Goal: Information Seeking & Learning: Learn about a topic

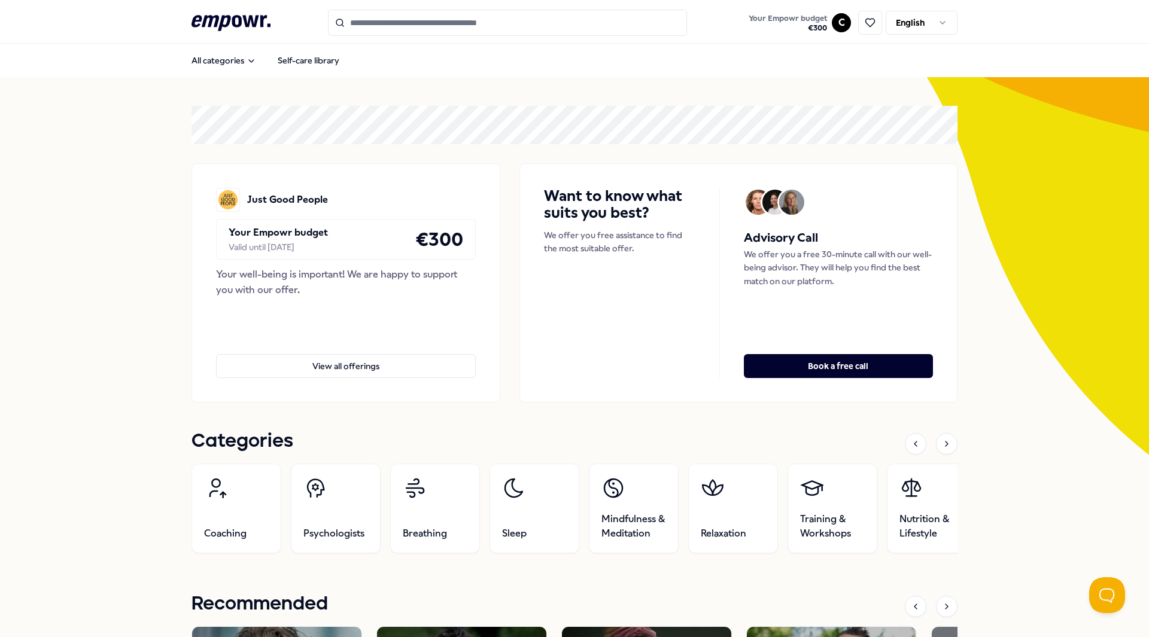
drag, startPoint x: 230, startPoint y: 230, endPoint x: 330, endPoint y: 252, distance: 101.8
click at [329, 251] on div "Your Empowr budget Valid until [DATE] € 300" at bounding box center [346, 239] width 260 height 41
click at [335, 274] on div "Your well-being is important! We are happy to support you with our offer." at bounding box center [346, 282] width 260 height 31
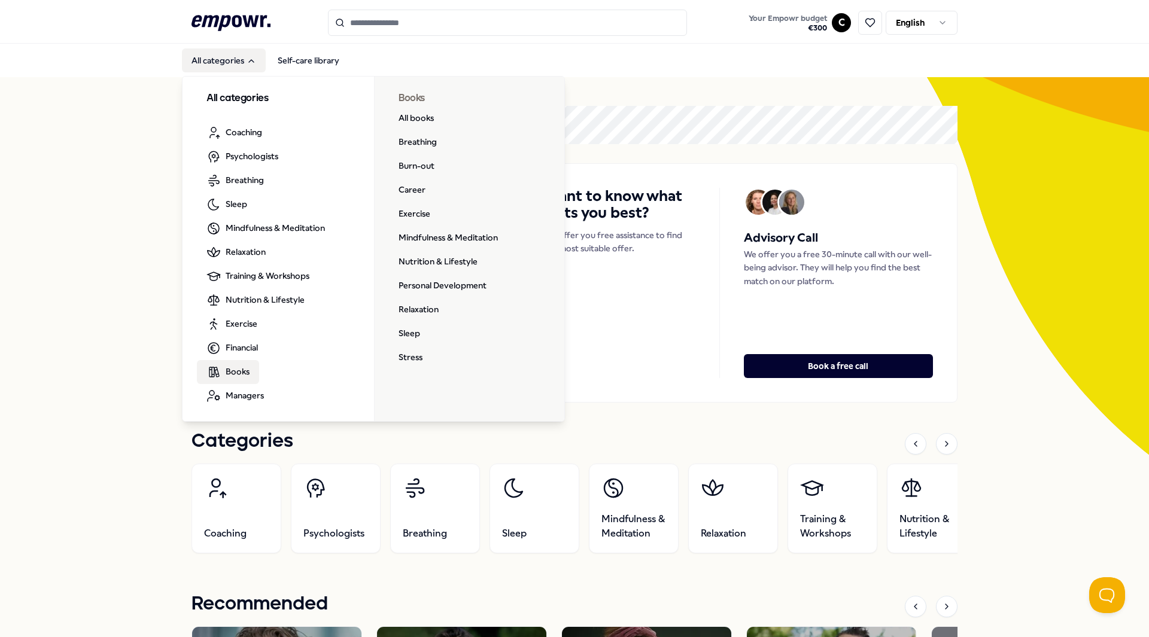
click at [239, 360] on link "Books" at bounding box center [228, 372] width 62 height 24
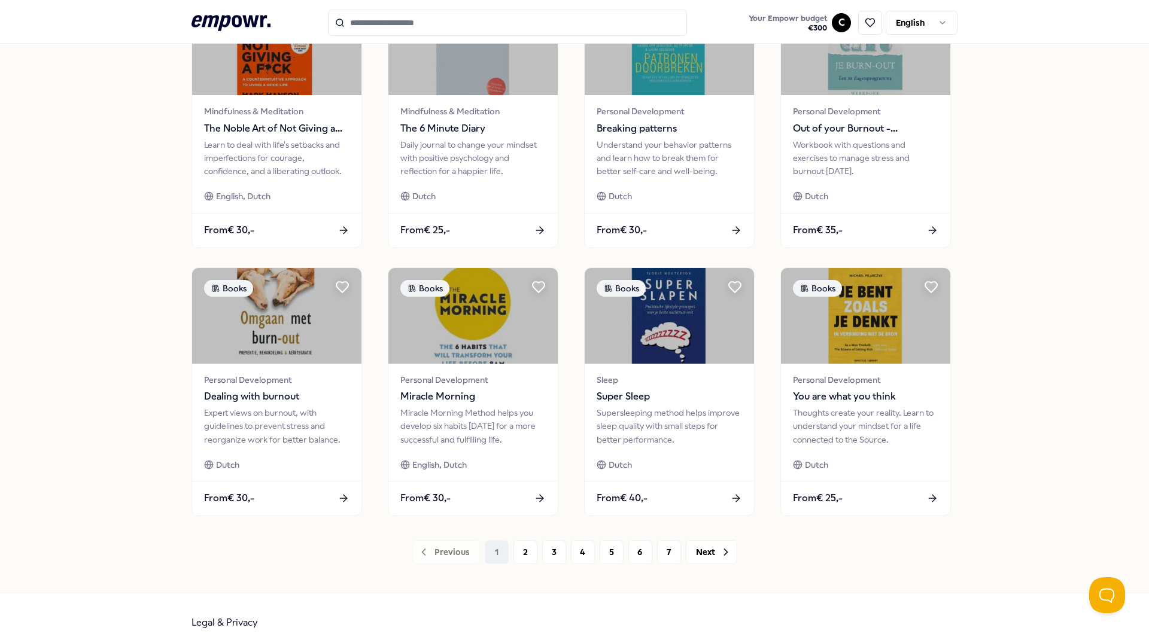
scroll to position [419, 0]
click at [525, 557] on button "2" at bounding box center [526, 552] width 24 height 24
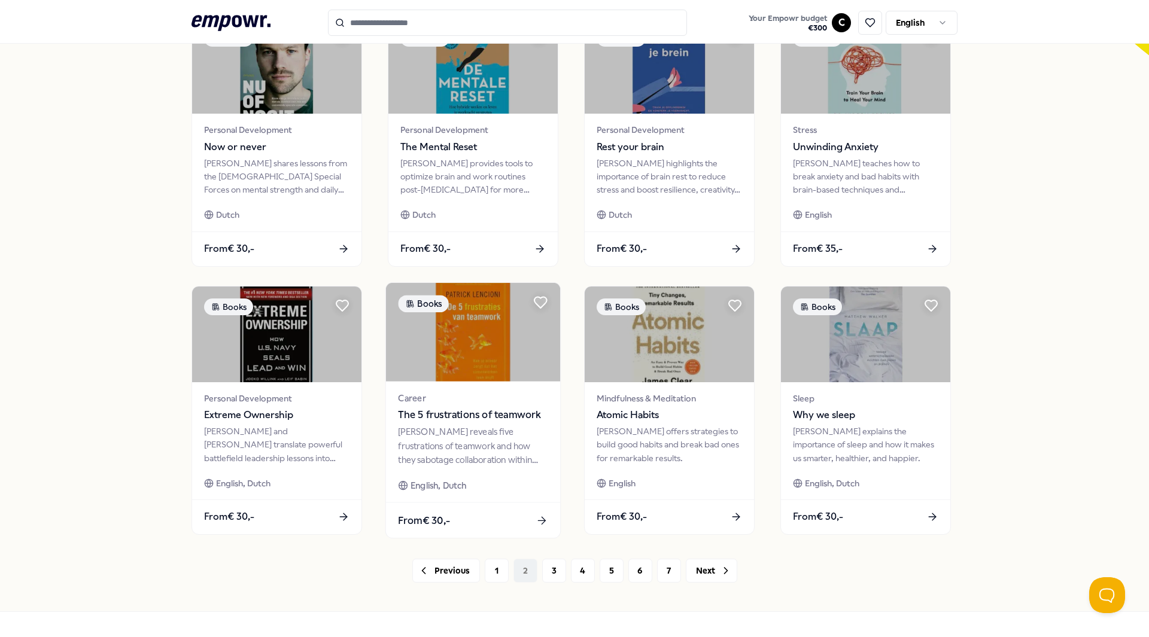
scroll to position [419, 0]
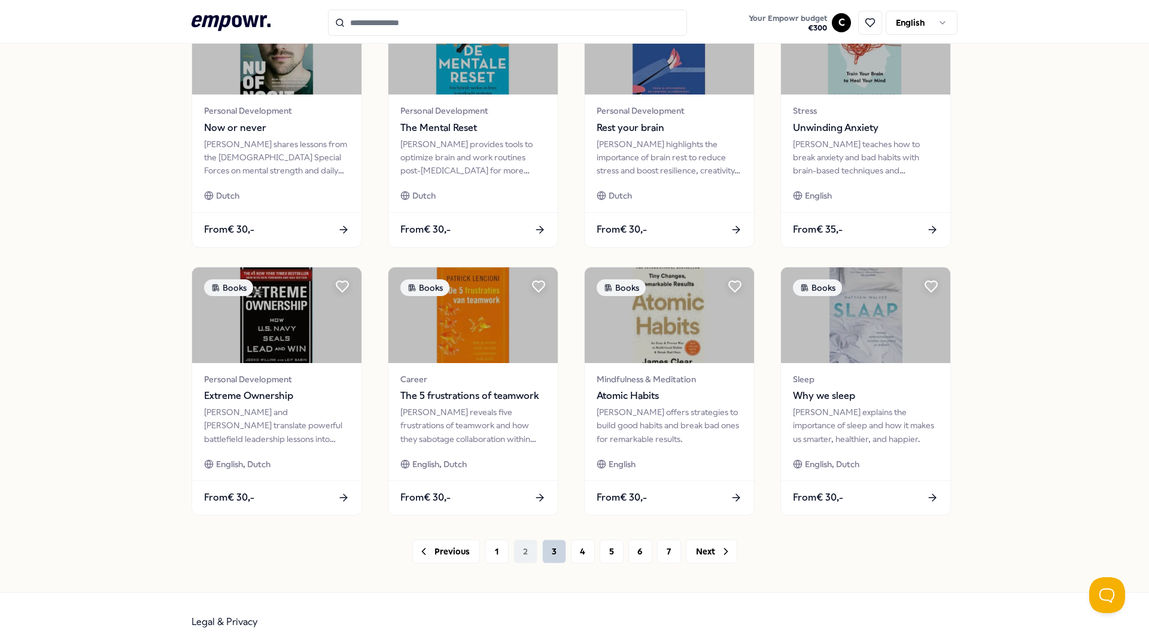
click at [549, 554] on button "3" at bounding box center [554, 552] width 24 height 24
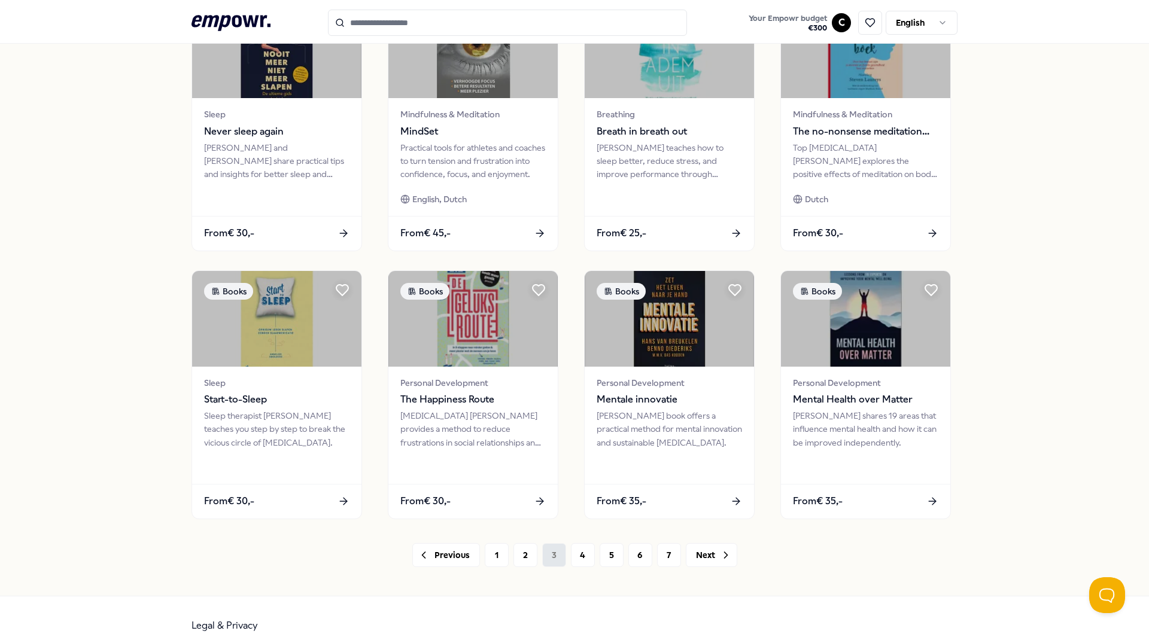
scroll to position [419, 0]
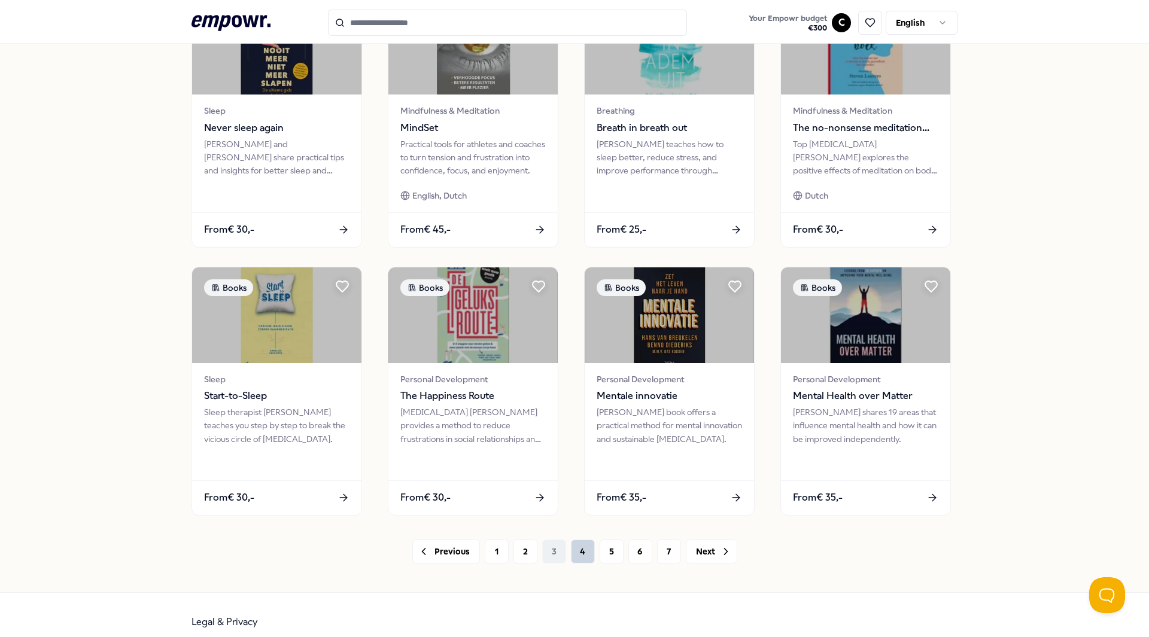
click at [584, 560] on button "4" at bounding box center [583, 552] width 24 height 24
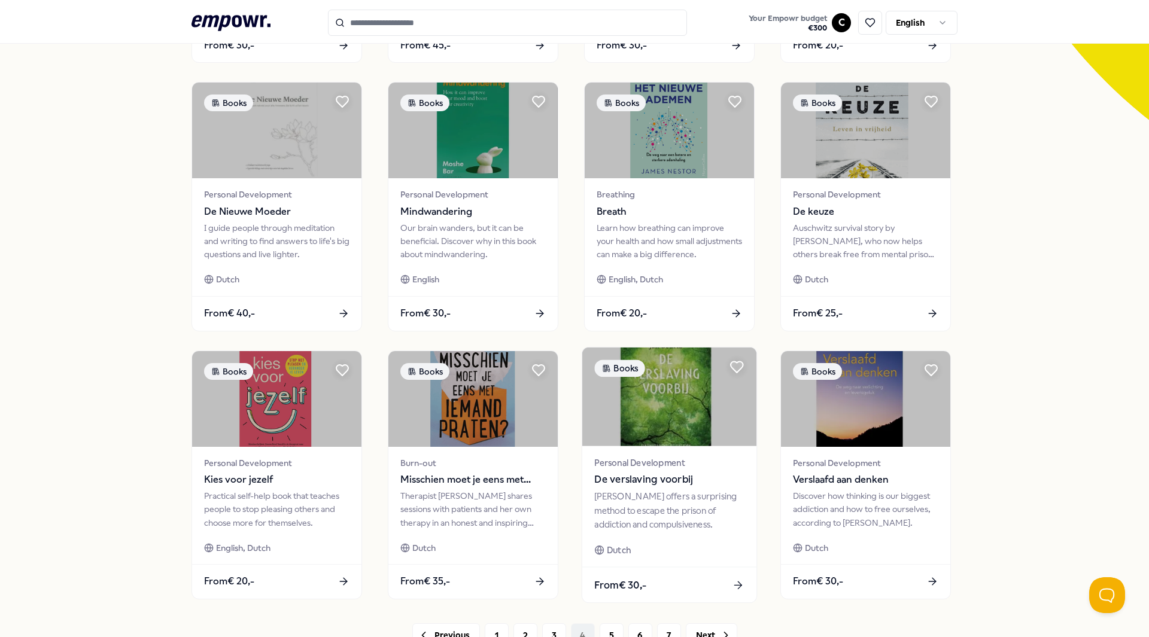
scroll to position [359, 0]
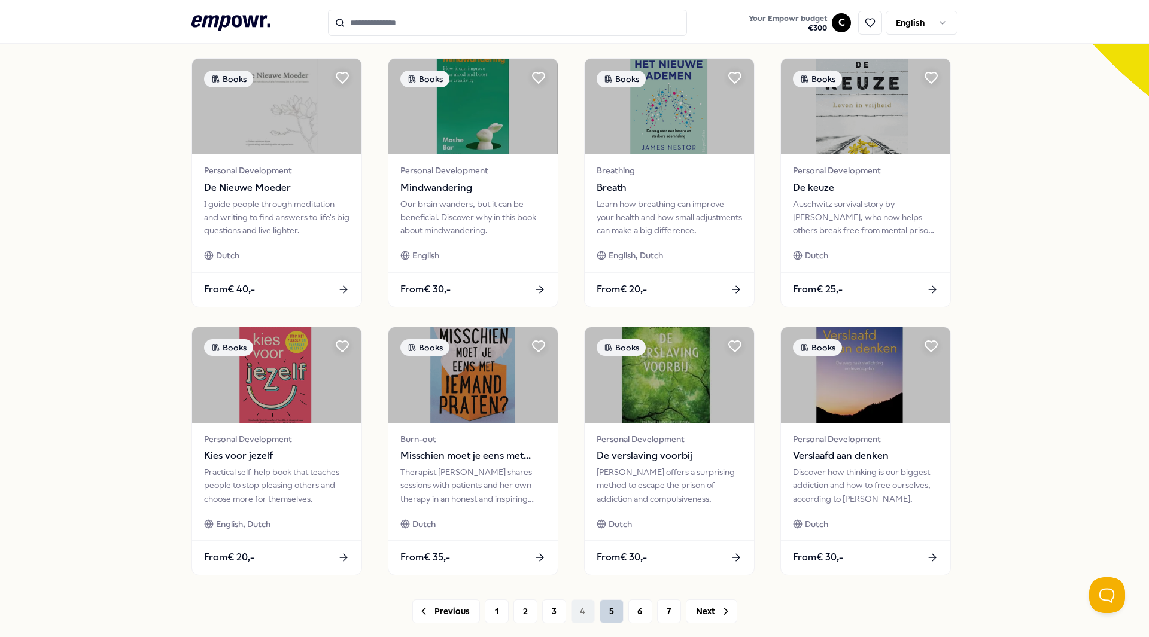
click at [600, 618] on button "5" at bounding box center [612, 612] width 24 height 24
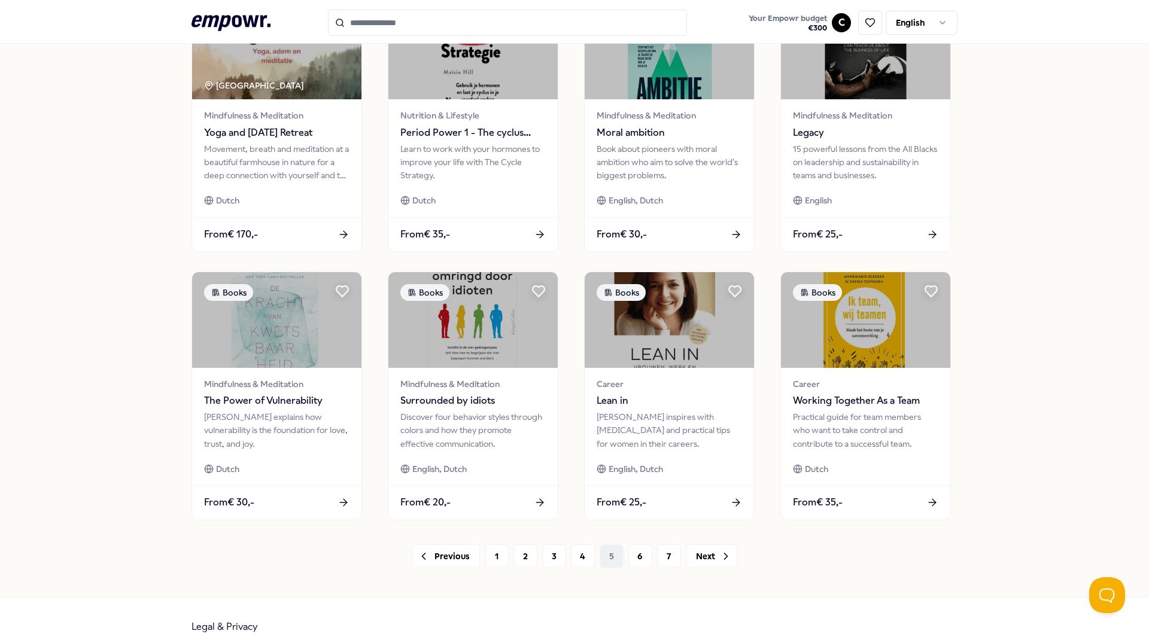
scroll to position [419, 0]
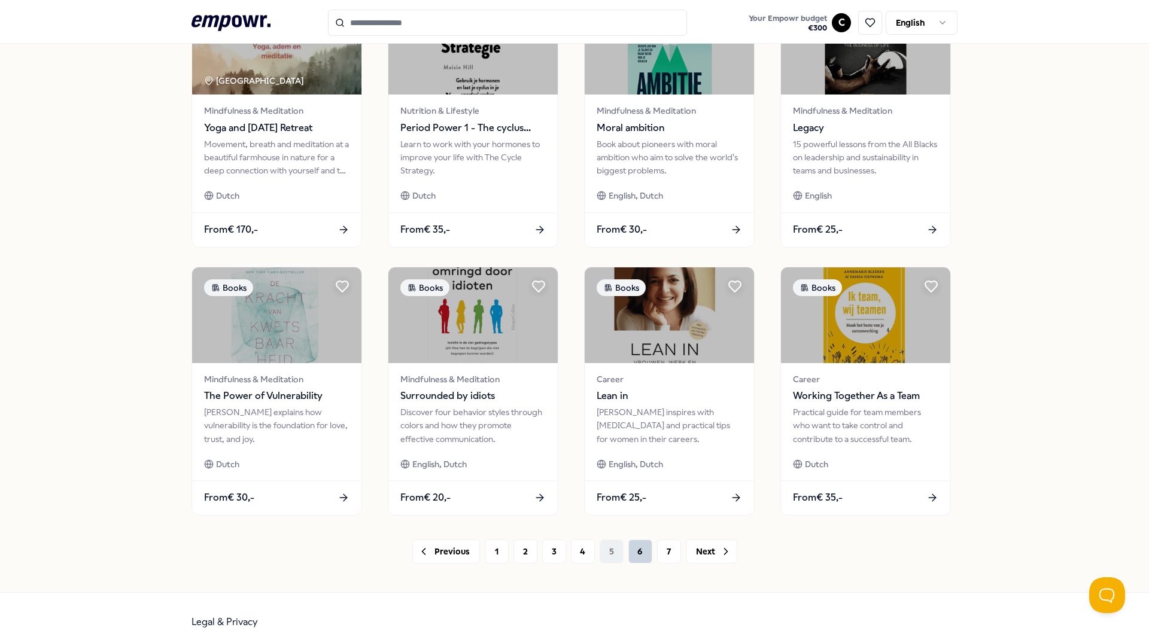
click at [629, 550] on button "6" at bounding box center [640, 552] width 24 height 24
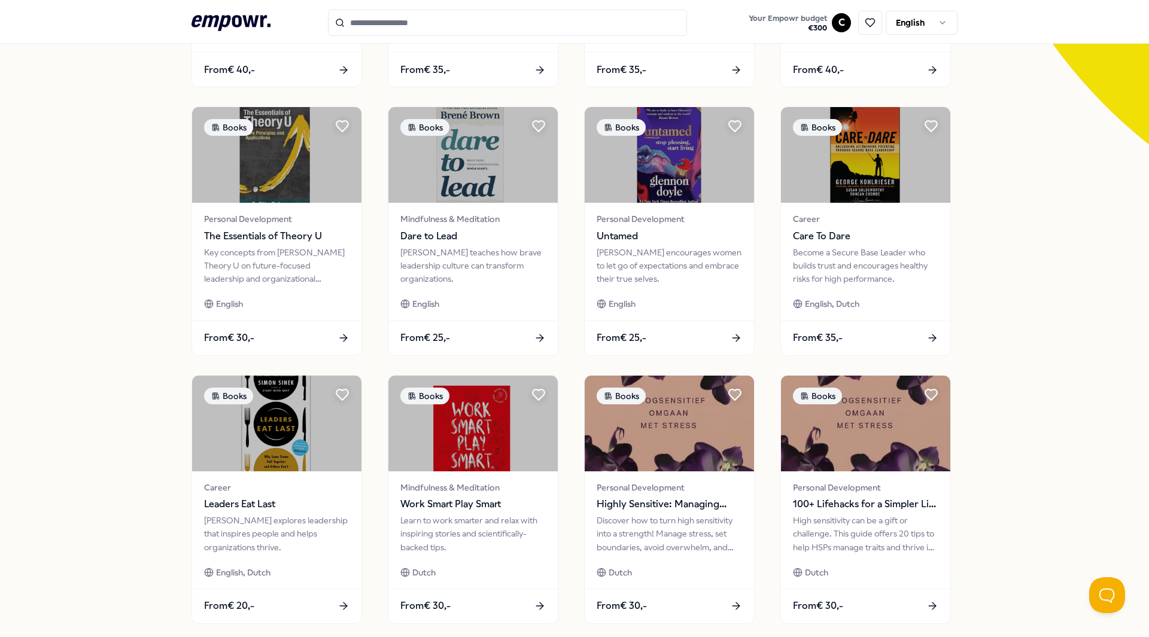
scroll to position [359, 0]
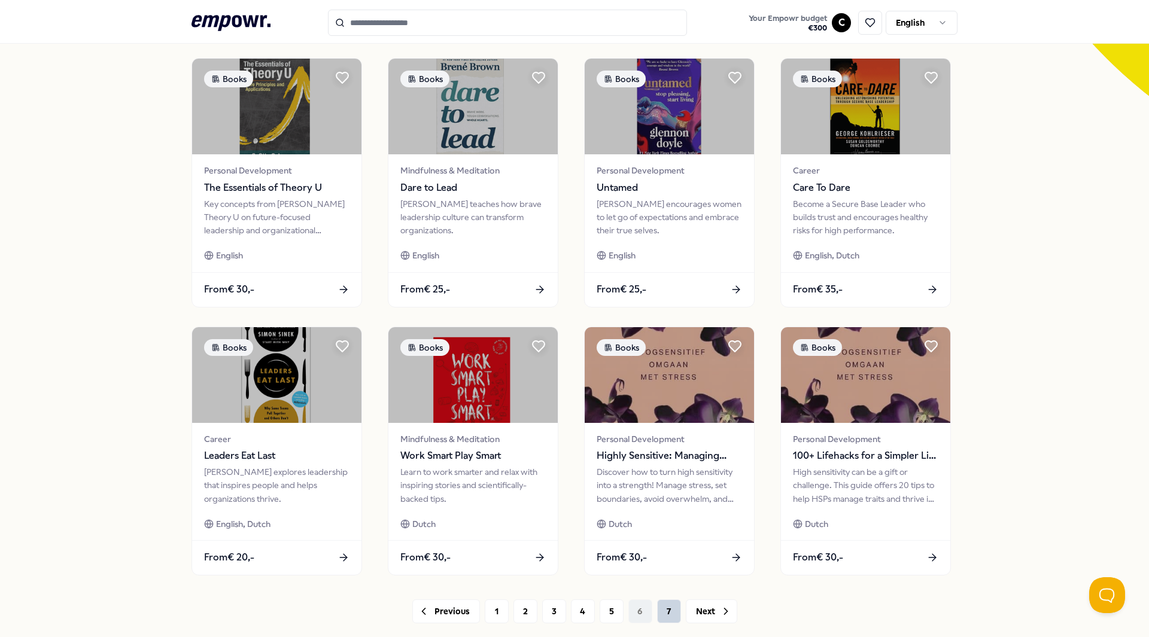
click at [673, 612] on button "7" at bounding box center [669, 612] width 24 height 24
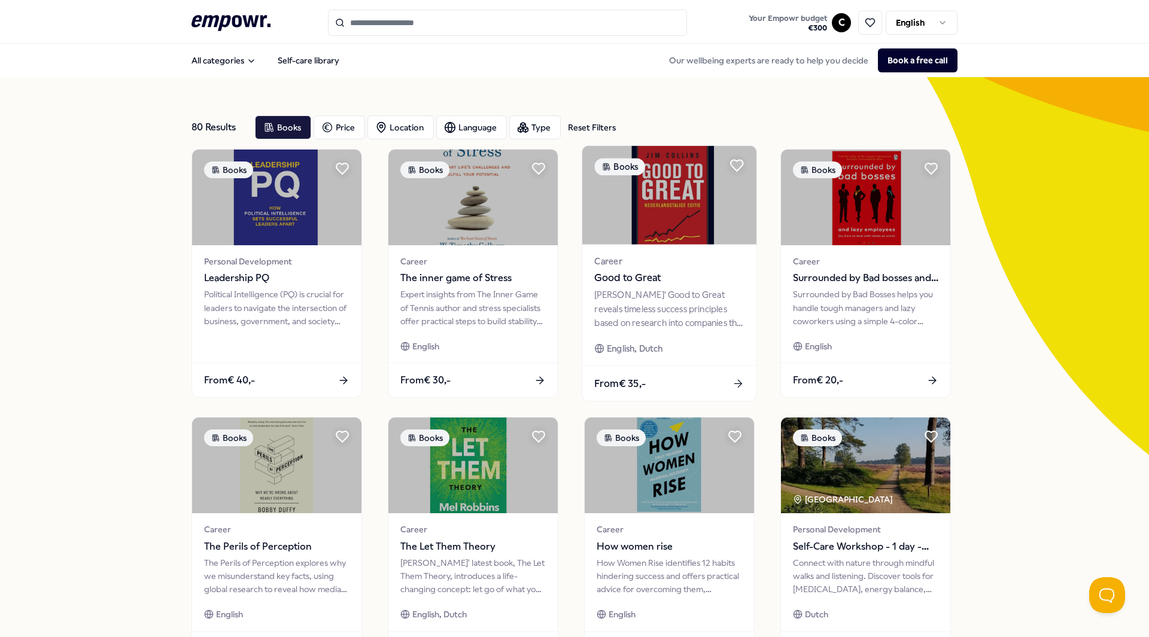
click at [699, 290] on div "[PERSON_NAME]' Good to Great reveals timeless success principles based on resea…" at bounding box center [669, 309] width 150 height 41
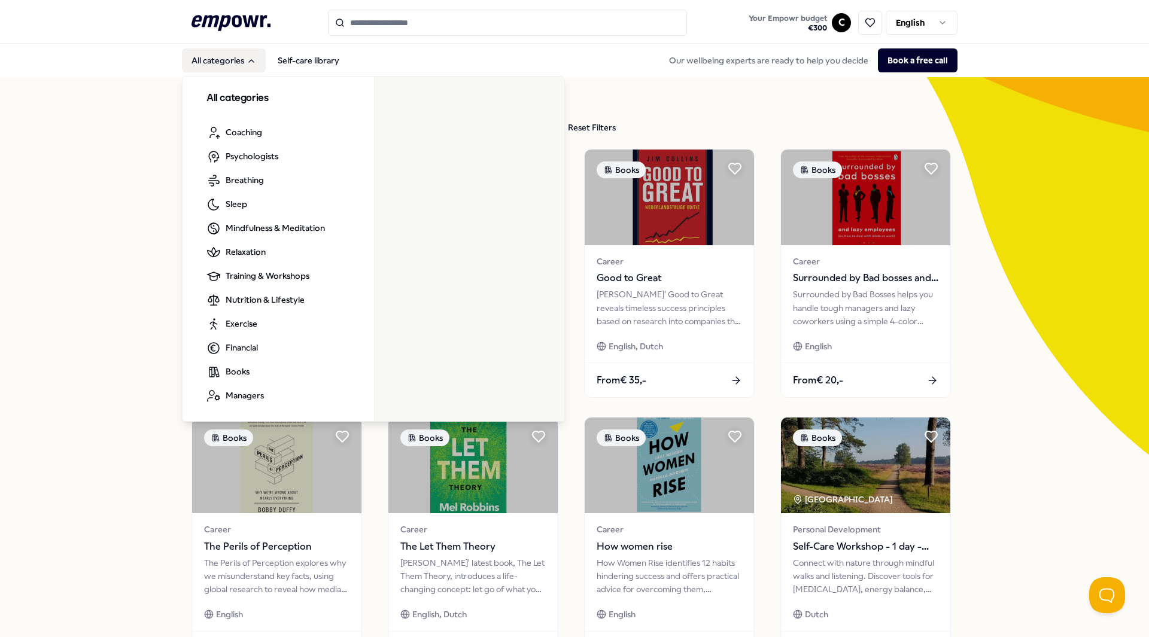
click at [228, 60] on button "All categories" at bounding box center [224, 60] width 84 height 24
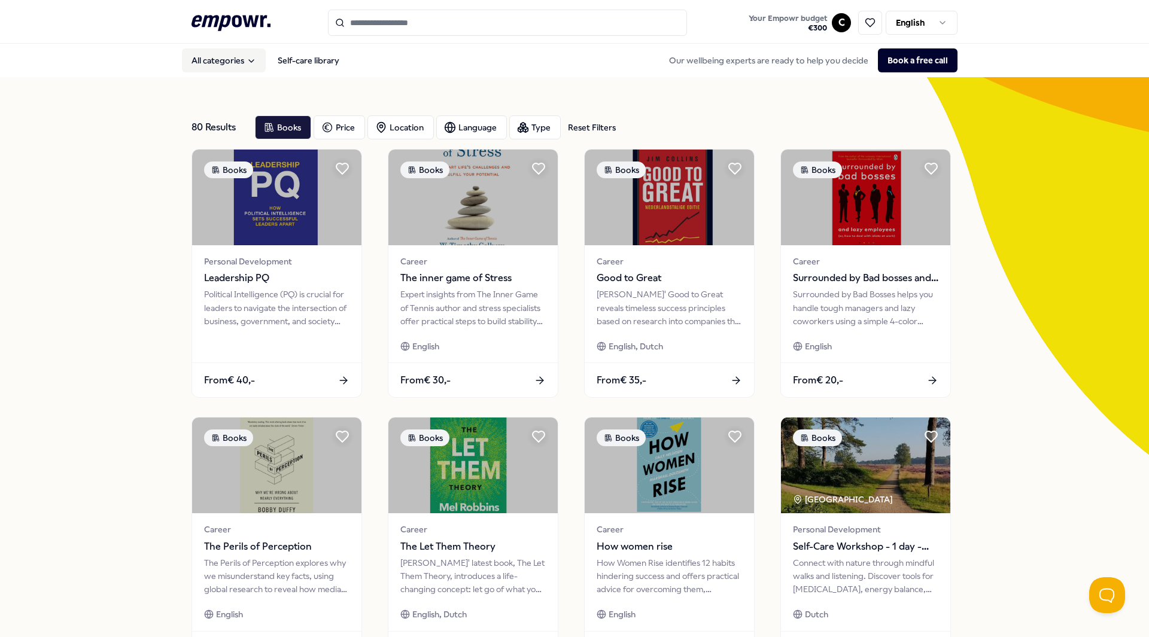
click at [228, 60] on button "All categories" at bounding box center [224, 60] width 84 height 24
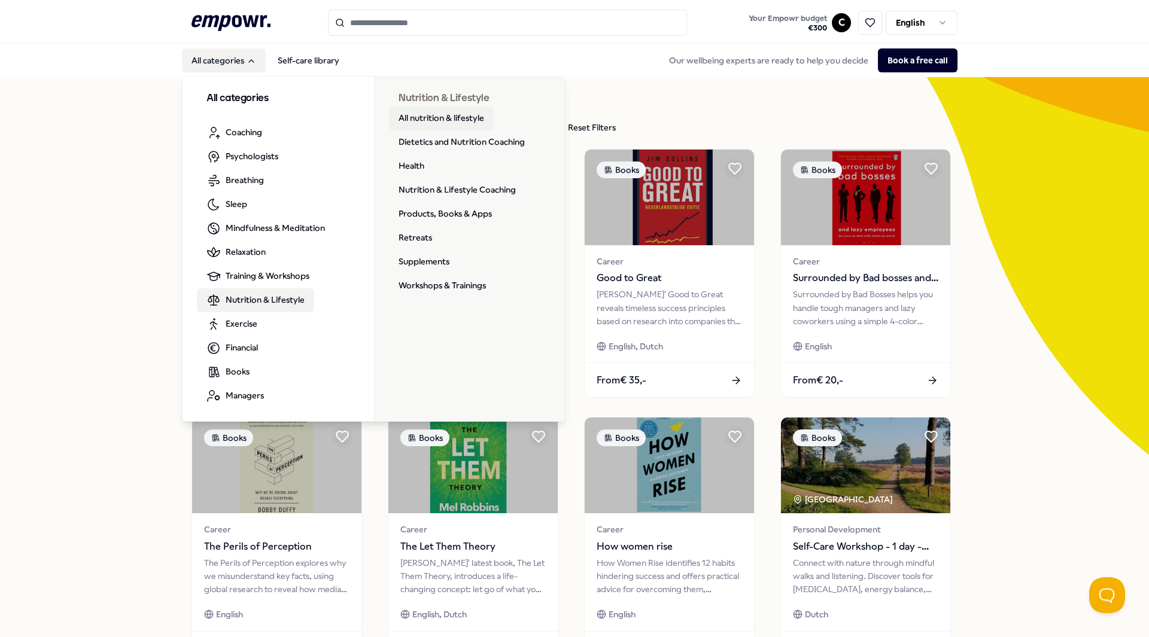
click at [431, 113] on link "All nutrition & lifestyle" at bounding box center [441, 119] width 105 height 24
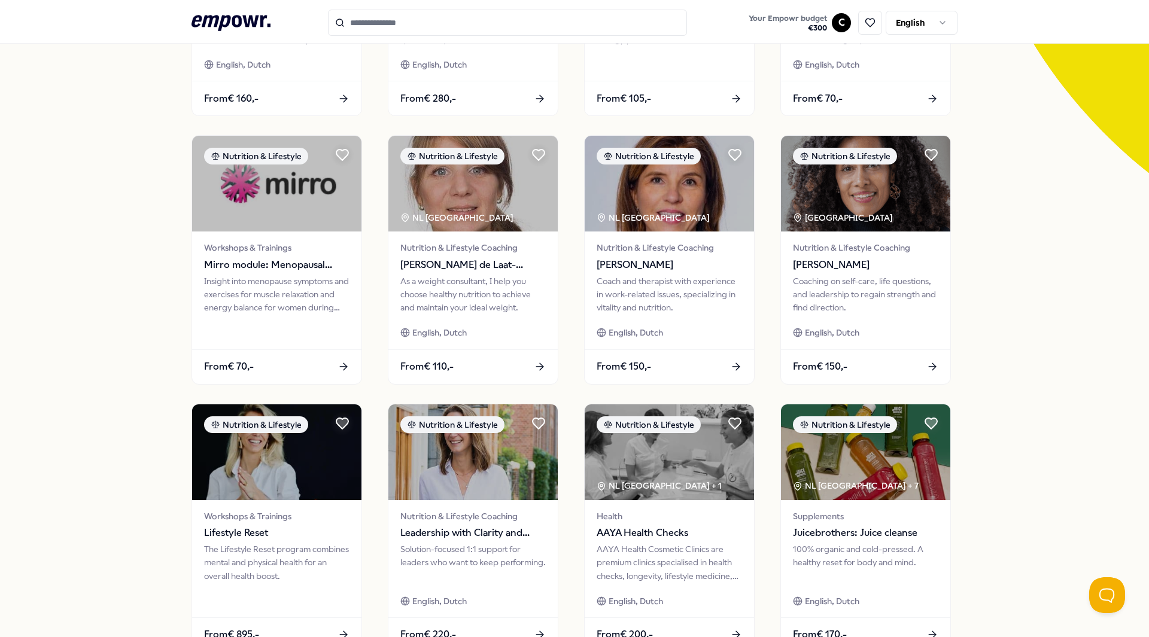
scroll to position [433, 0]
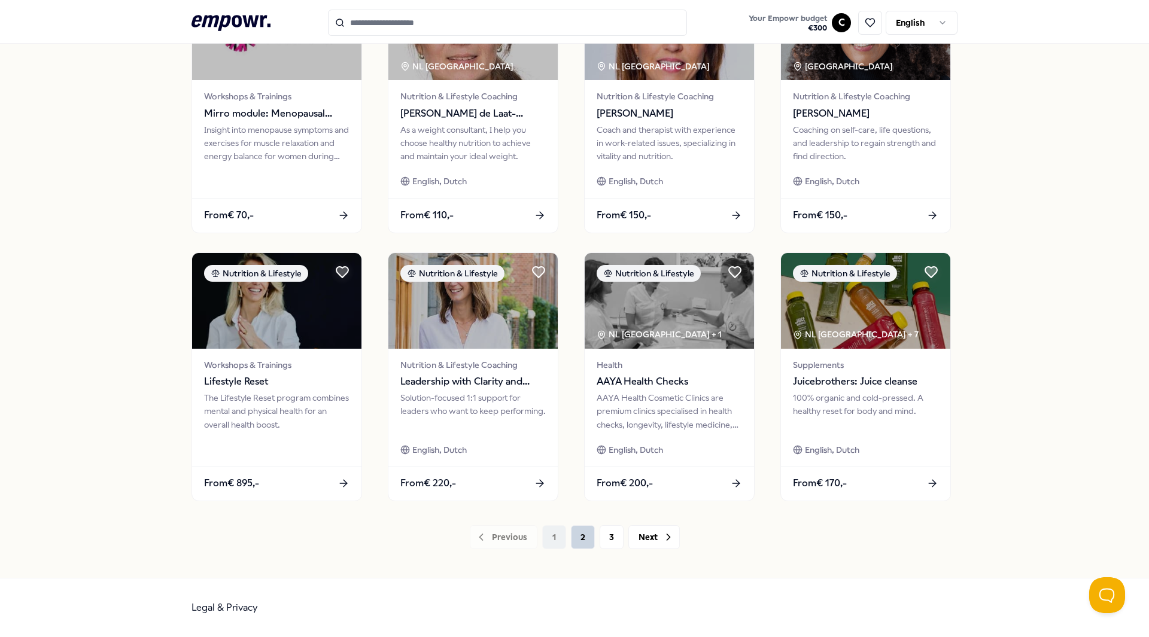
click at [572, 540] on button "2" at bounding box center [583, 538] width 24 height 24
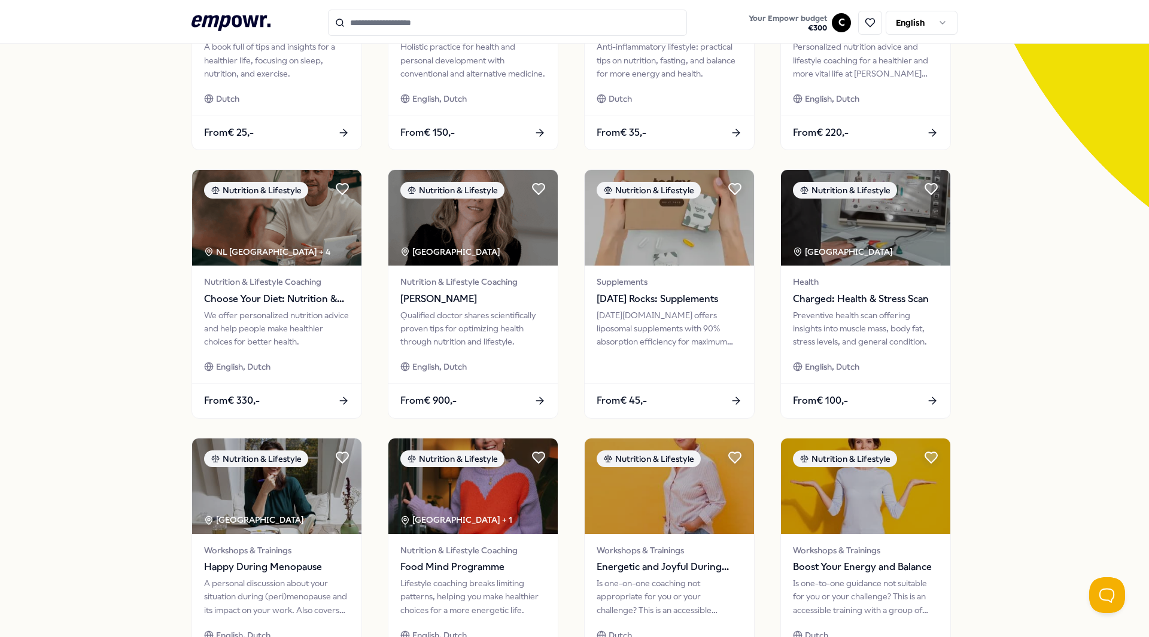
scroll to position [433, 0]
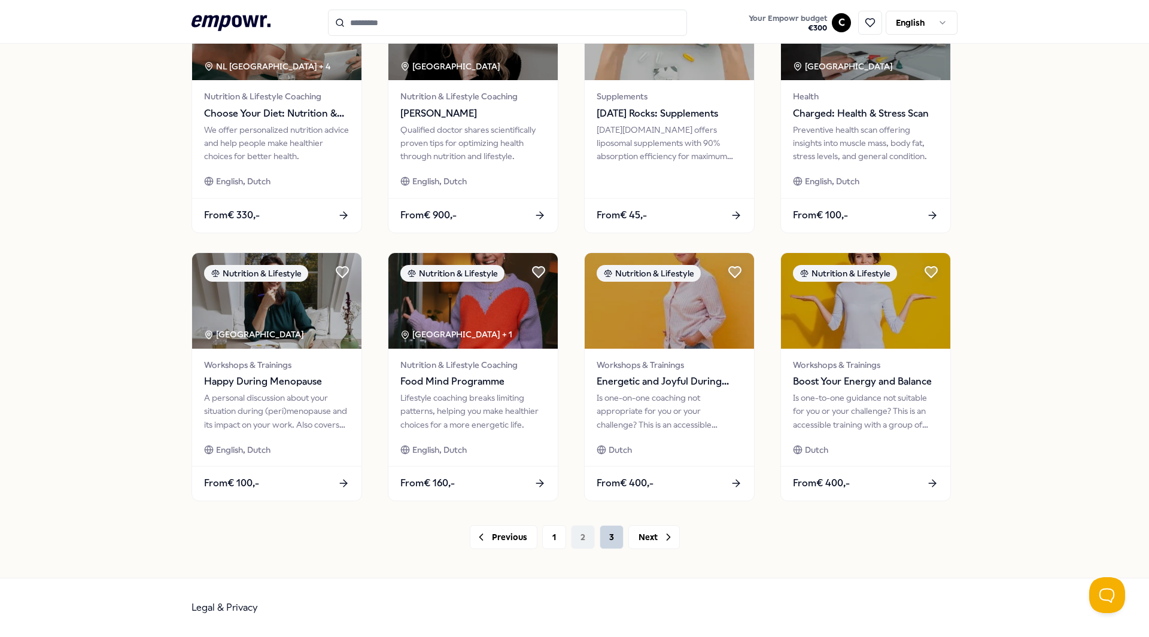
click at [609, 548] on button "3" at bounding box center [612, 538] width 24 height 24
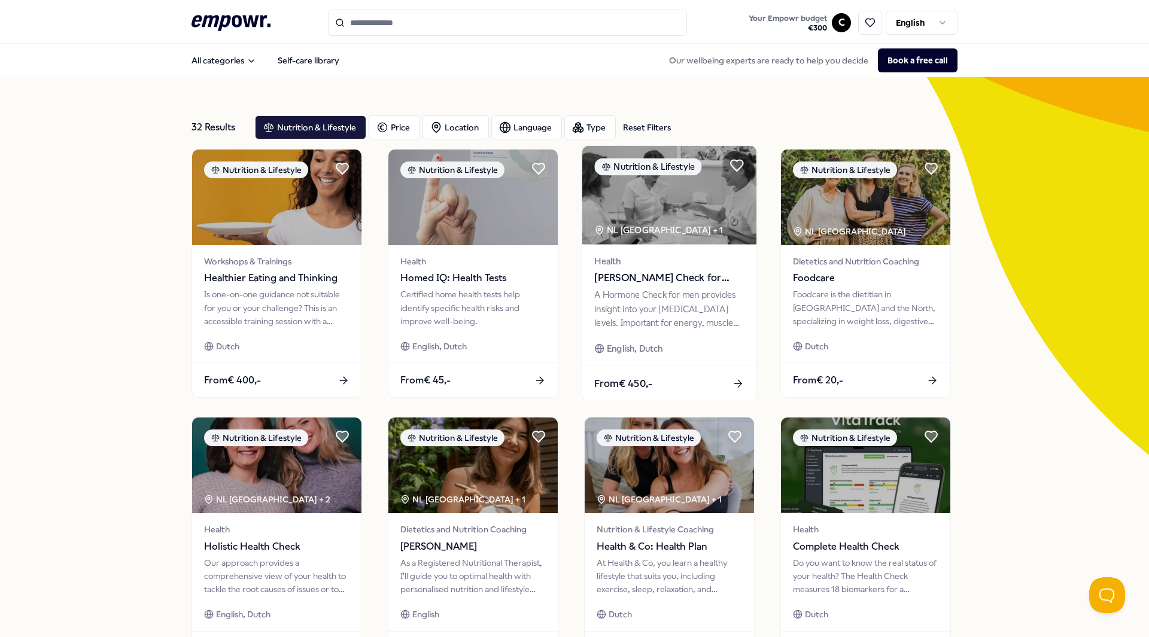
click at [621, 289] on div "A Hormone Check for men provides insight into your [MEDICAL_DATA] levels. Impor…" at bounding box center [669, 309] width 150 height 41
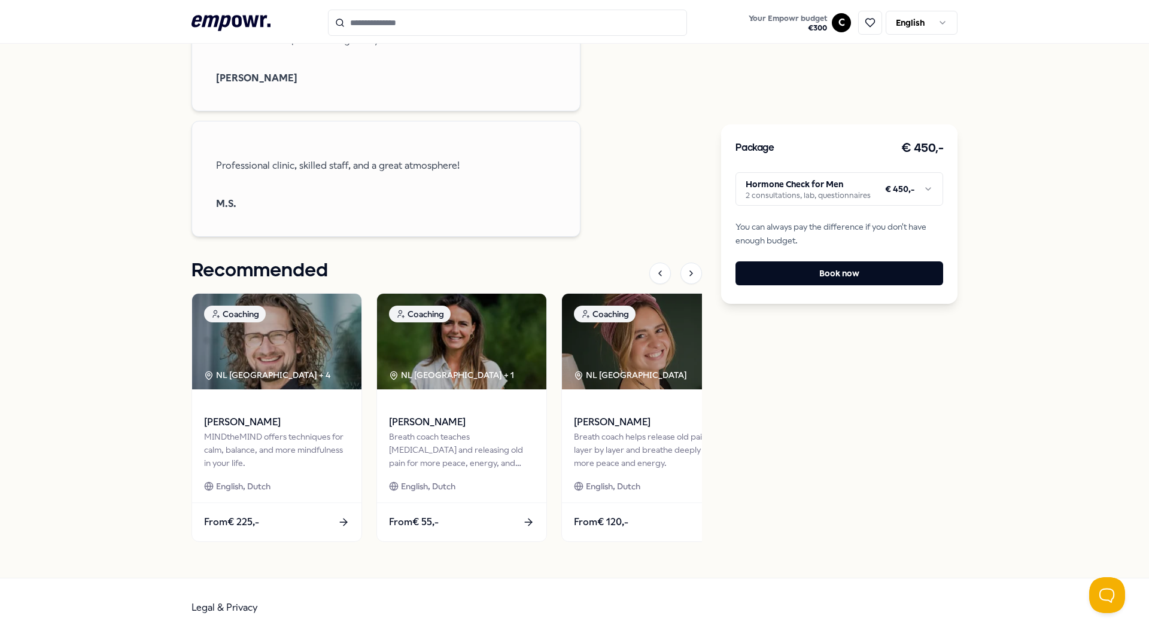
scroll to position [958, 0]
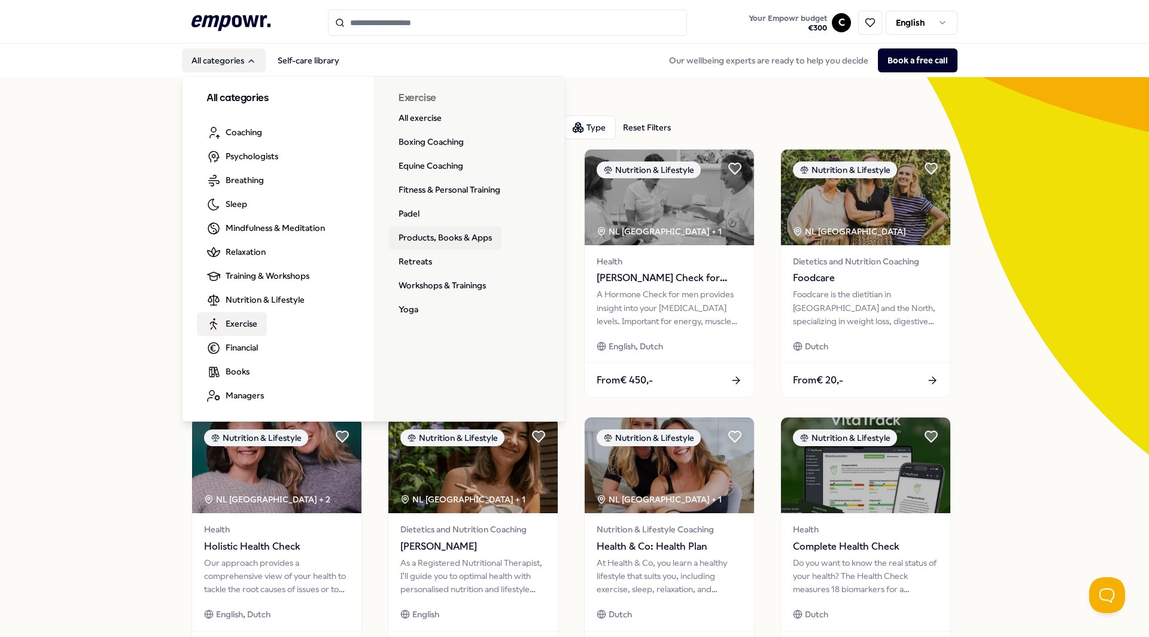
click at [408, 232] on link "Products, Books & Apps" at bounding box center [445, 238] width 113 height 24
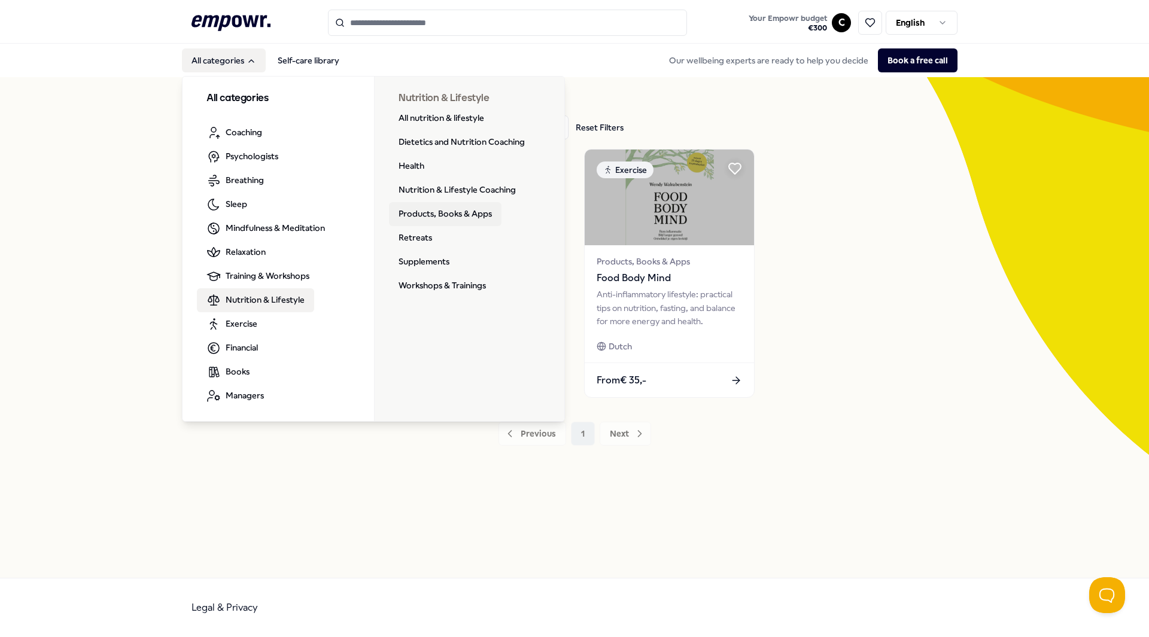
click at [430, 209] on link "Products, Books & Apps" at bounding box center [445, 214] width 113 height 24
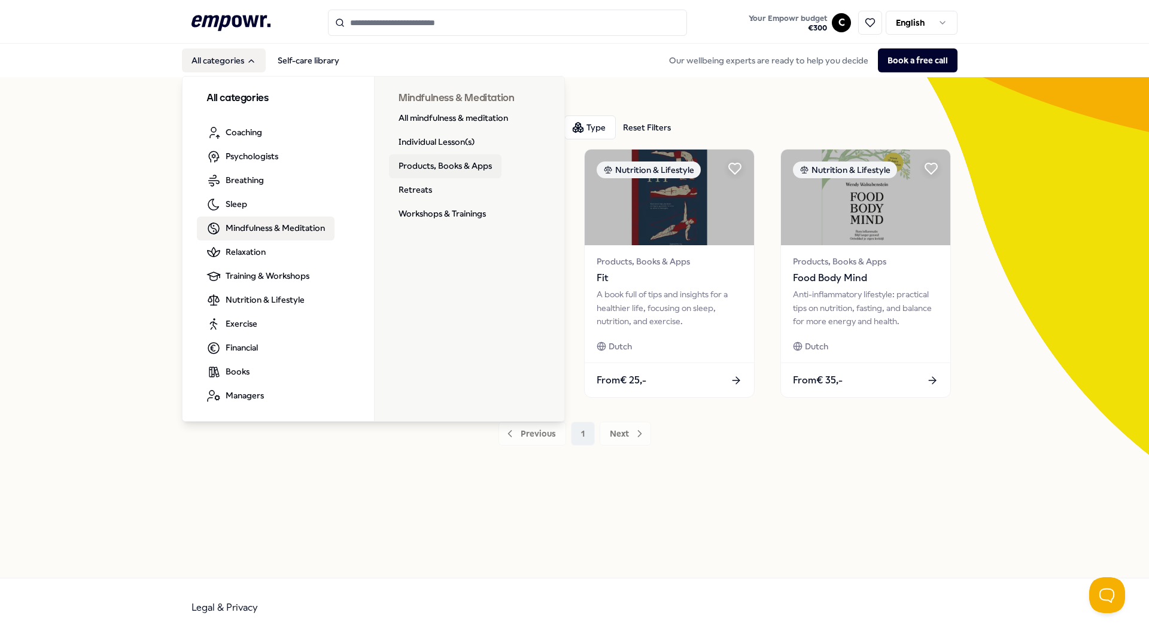
click at [419, 158] on link "Products, Books & Apps" at bounding box center [445, 166] width 113 height 24
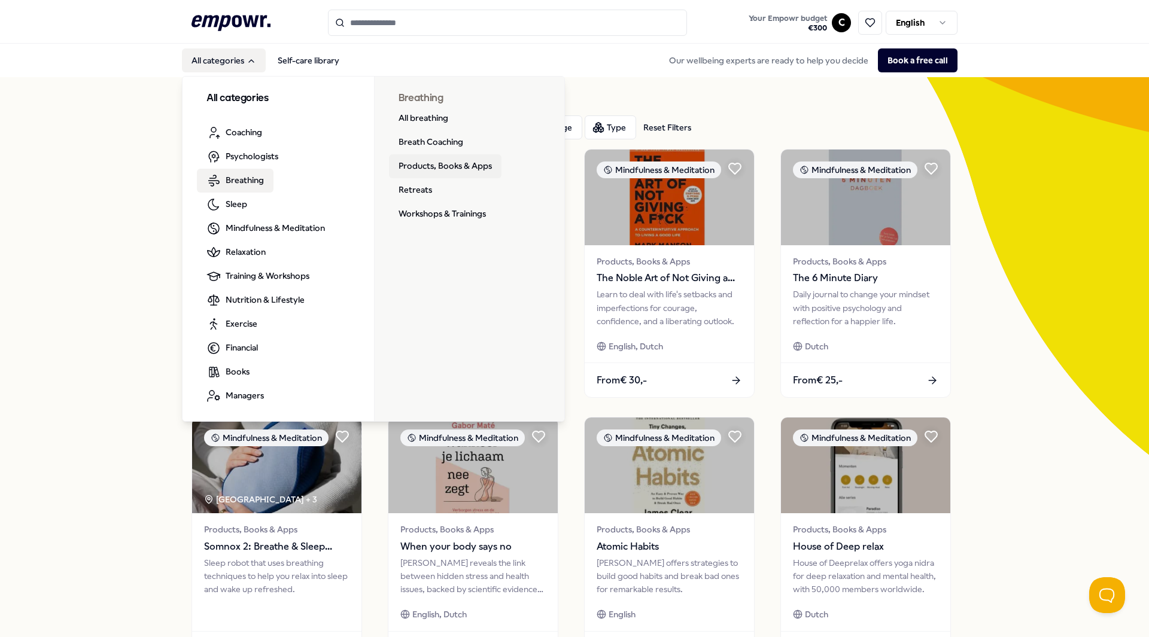
click at [472, 159] on link "Products, Books & Apps" at bounding box center [445, 166] width 113 height 24
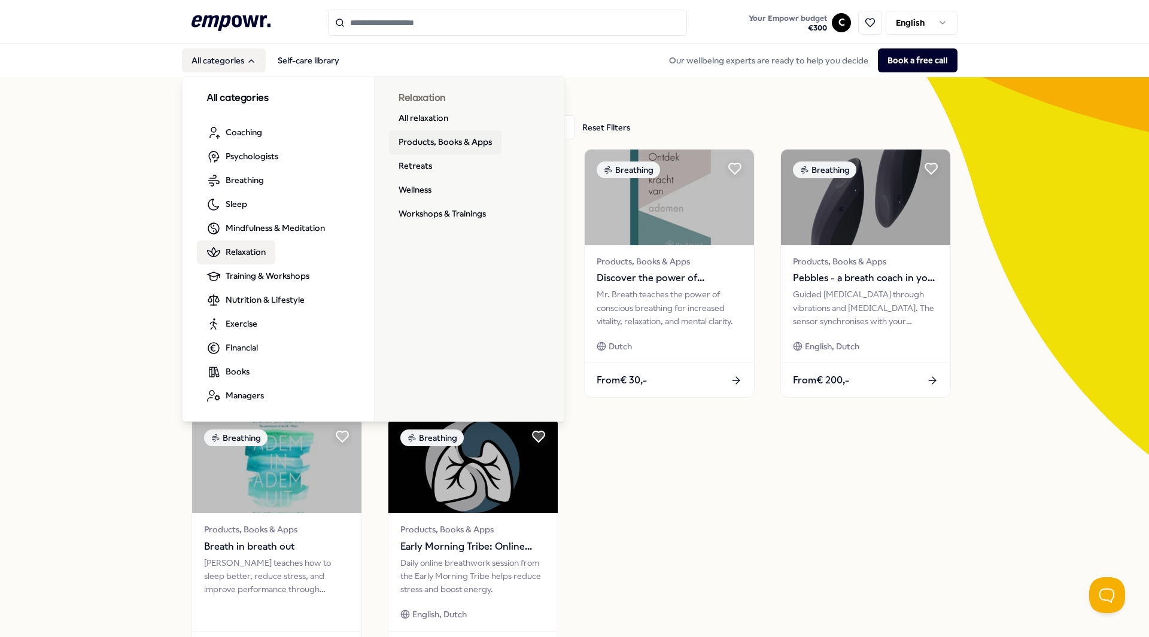
click at [426, 140] on link "Products, Books & Apps" at bounding box center [445, 142] width 113 height 24
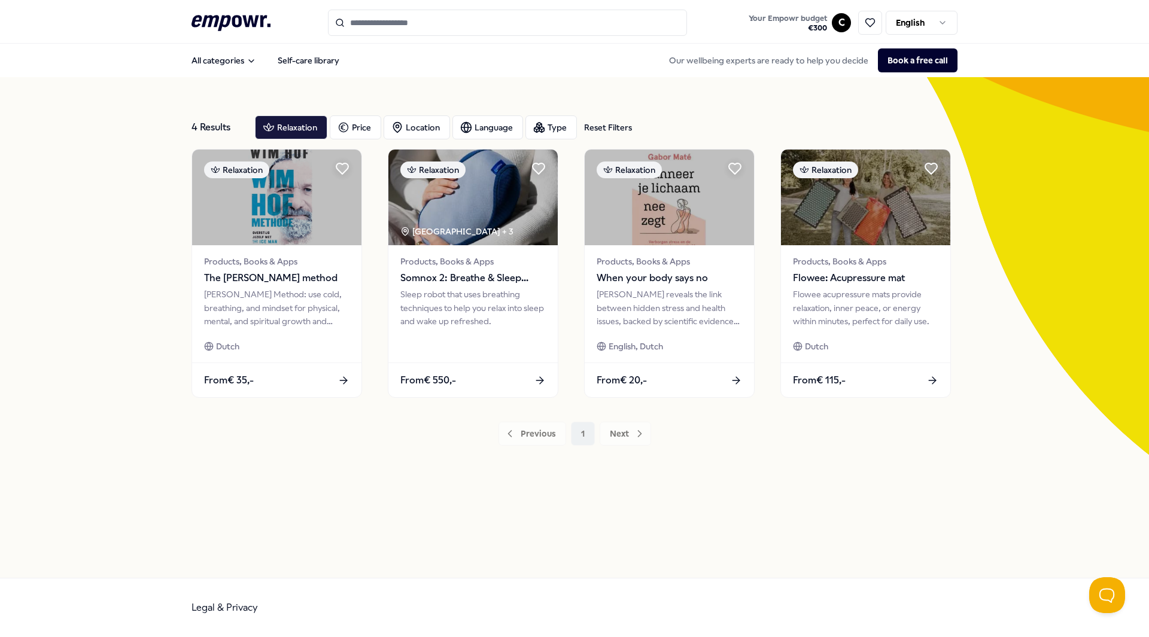
click at [224, 28] on icon ".empowr-logo_svg__cls-1{fill:#03032f}" at bounding box center [231, 23] width 79 height 22
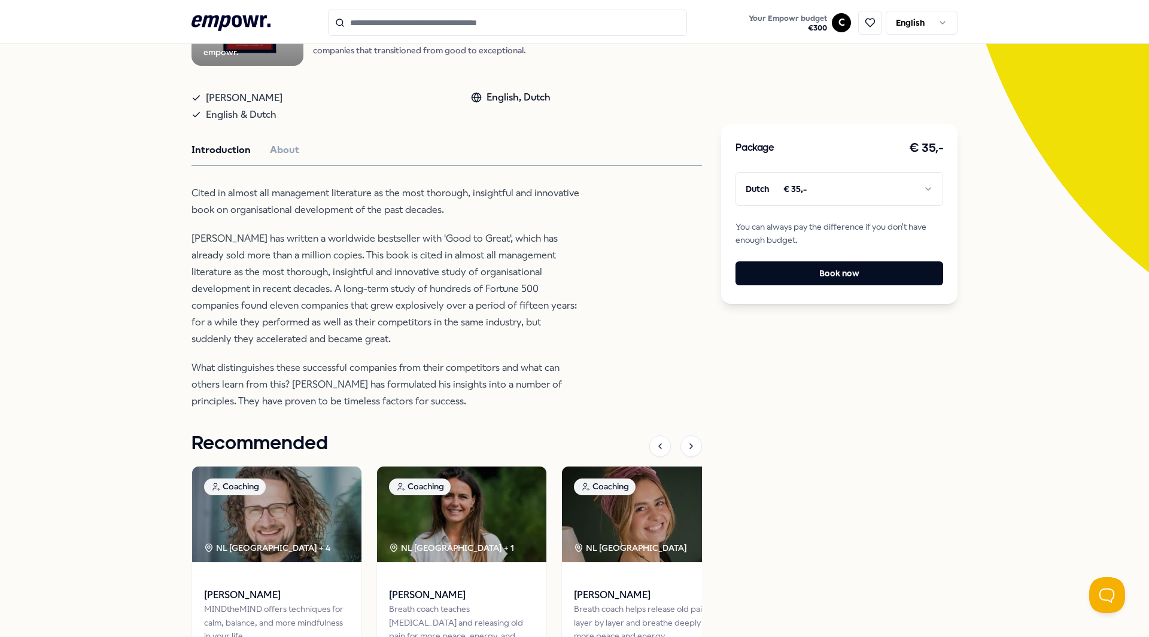
scroll to position [239, 0]
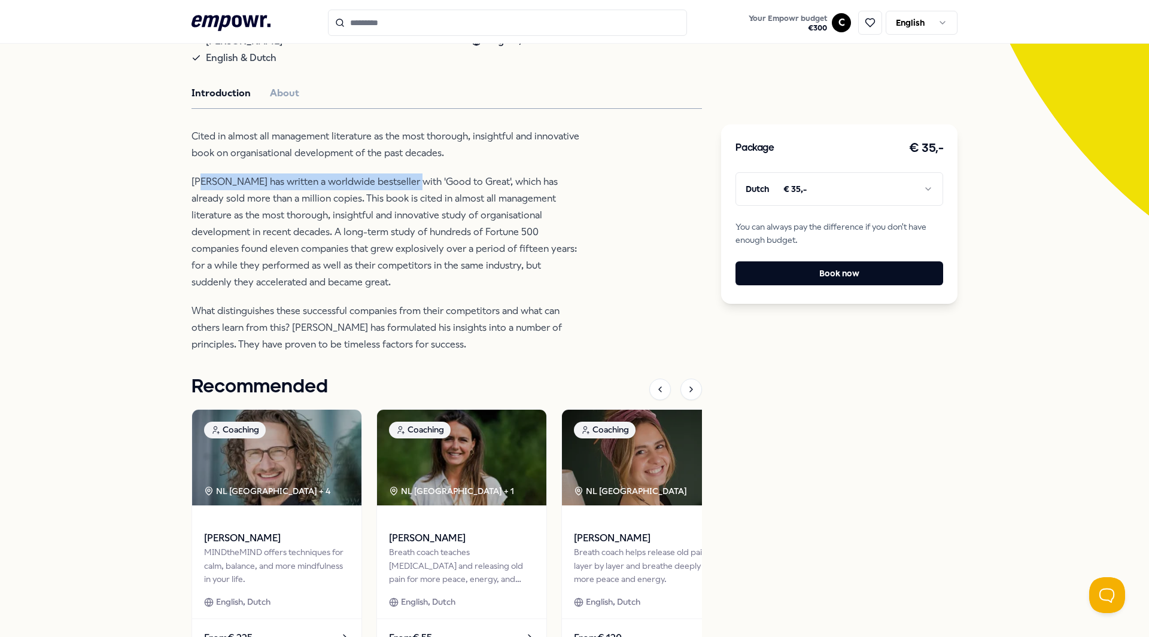
drag, startPoint x: 193, startPoint y: 180, endPoint x: 414, endPoint y: 186, distance: 220.9
click at [404, 186] on p "Jim Collins has written a worldwide bestseller with 'Good to Great', which has …" at bounding box center [386, 232] width 389 height 117
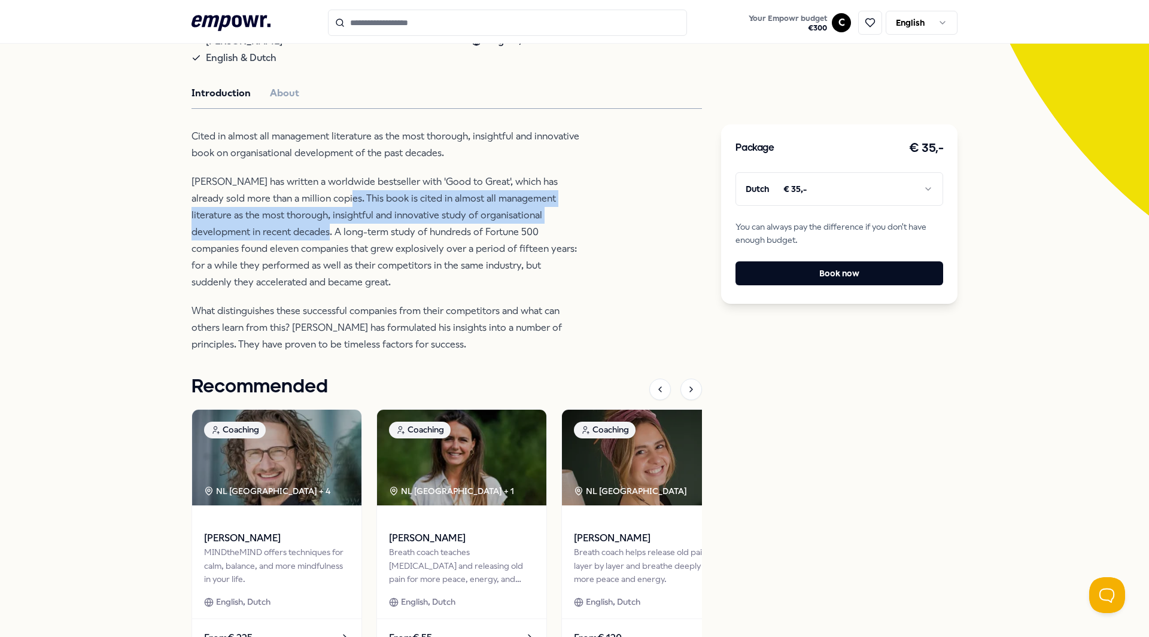
drag, startPoint x: 321, startPoint y: 193, endPoint x: 260, endPoint y: 229, distance: 71.1
click at [260, 229] on p "Jim Collins has written a worldwide bestseller with 'Good to Great', which has …" at bounding box center [386, 232] width 389 height 117
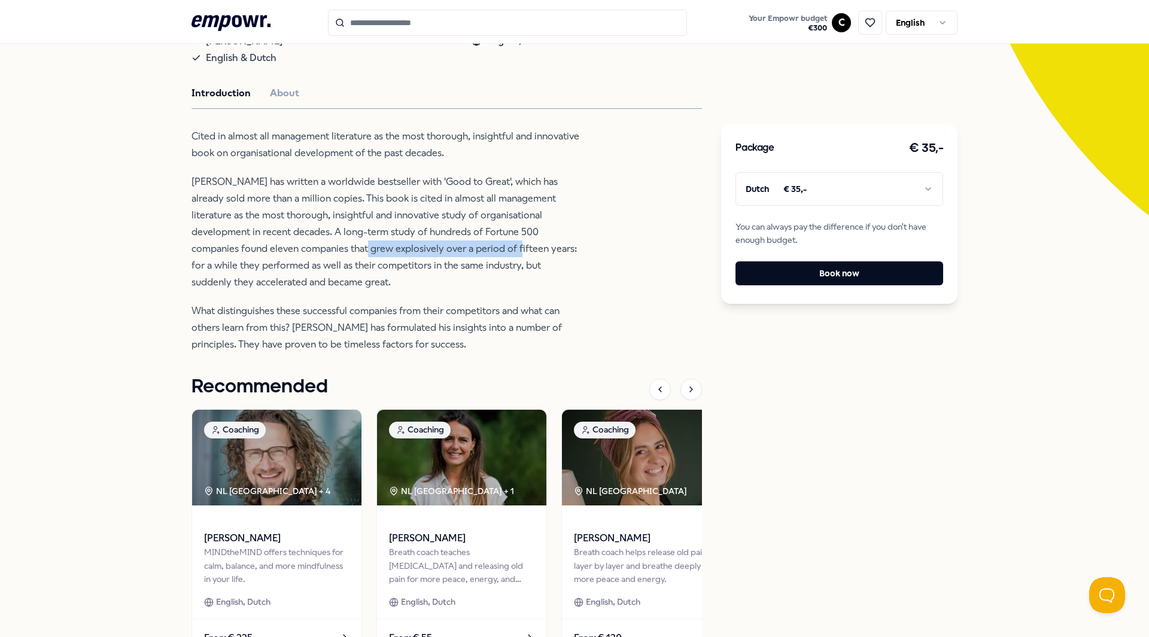
drag, startPoint x: 261, startPoint y: 248, endPoint x: 414, endPoint y: 247, distance: 153.2
click at [414, 247] on p "Jim Collins has written a worldwide bestseller with 'Good to Great', which has …" at bounding box center [386, 232] width 389 height 117
drag, startPoint x: 359, startPoint y: 332, endPoint x: 424, endPoint y: 336, distance: 66.0
click at [423, 336] on p "What distinguishes these successful companies from their competitors and what c…" at bounding box center [386, 328] width 389 height 50
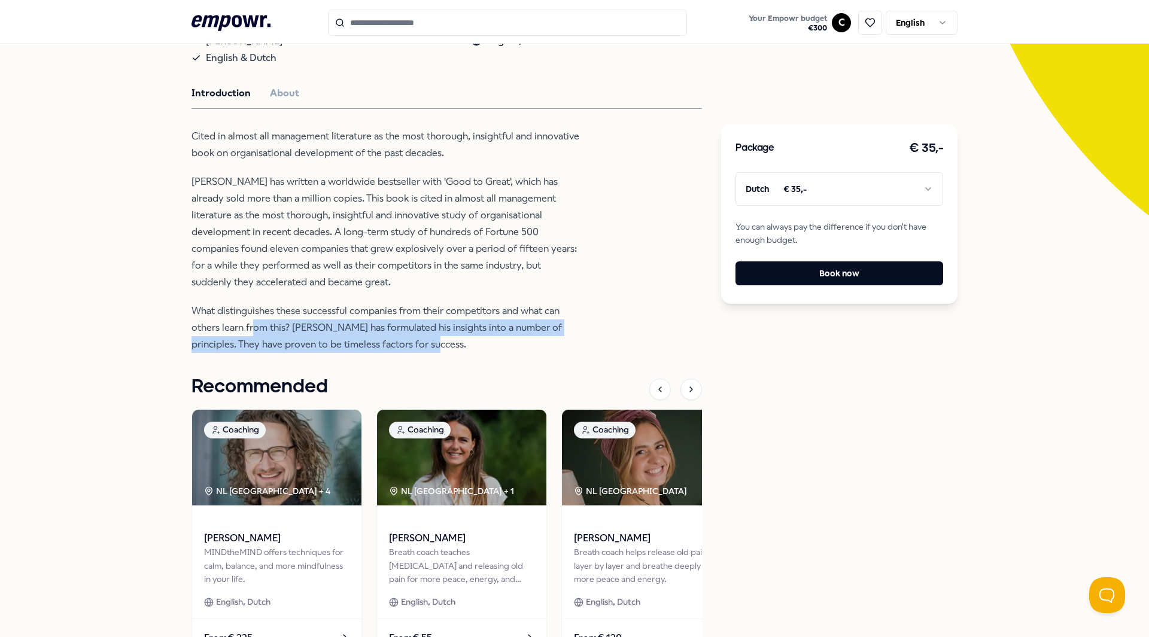
click at [428, 341] on p "What distinguishes these successful companies from their competitors and what c…" at bounding box center [386, 328] width 389 height 50
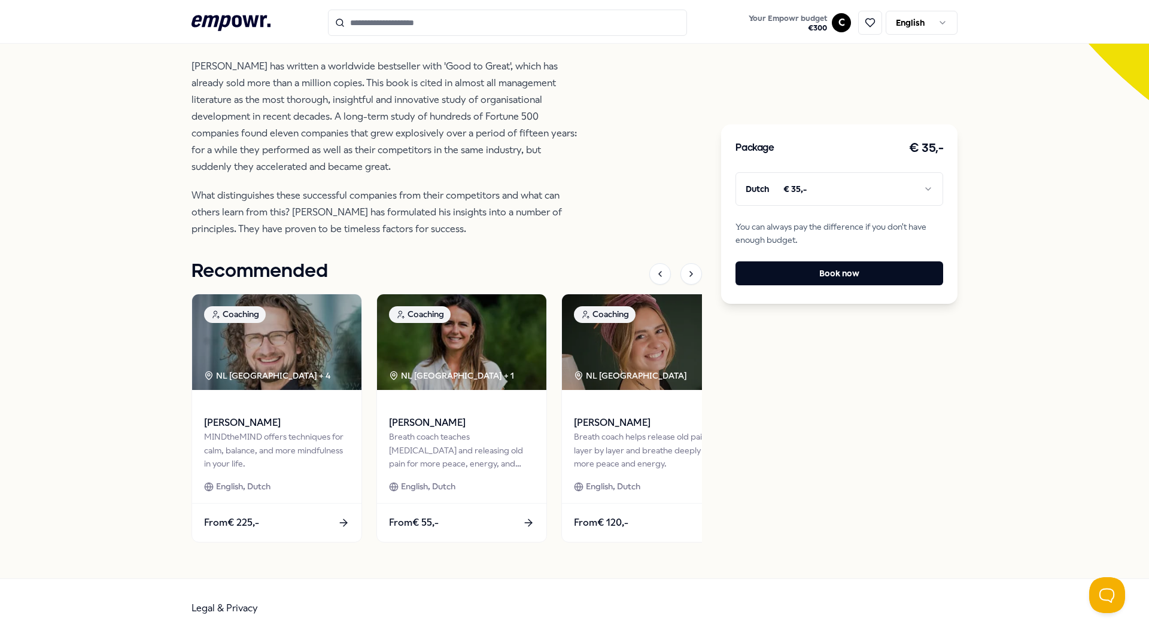
scroll to position [0, 0]
